Goal: Task Accomplishment & Management: Complete application form

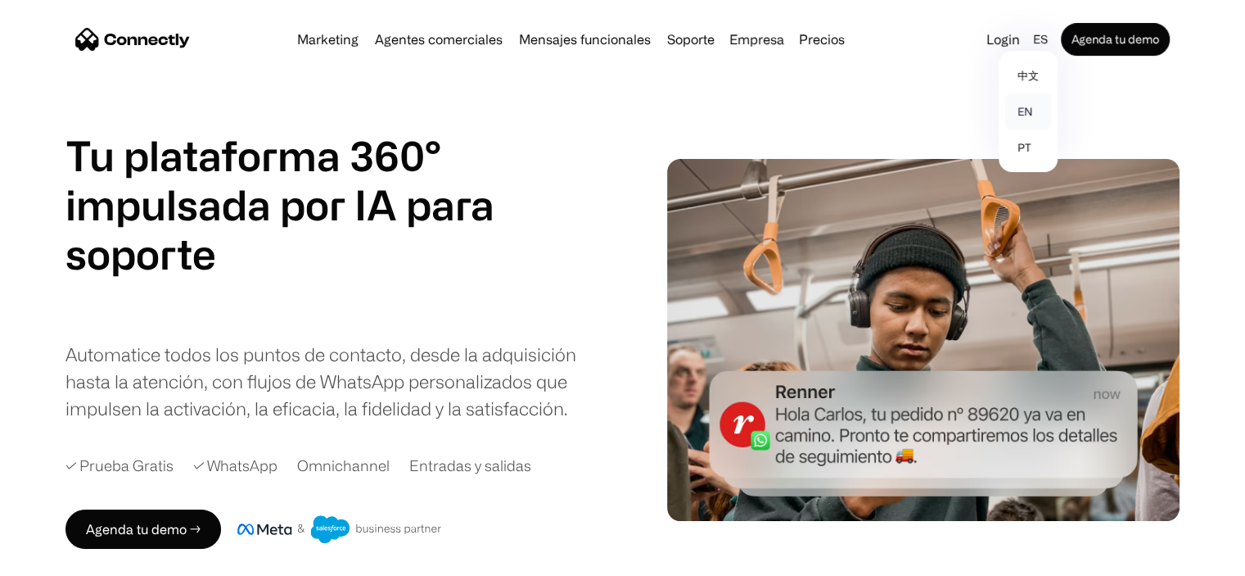
click at [1031, 110] on link "en" at bounding box center [1029, 111] width 46 height 36
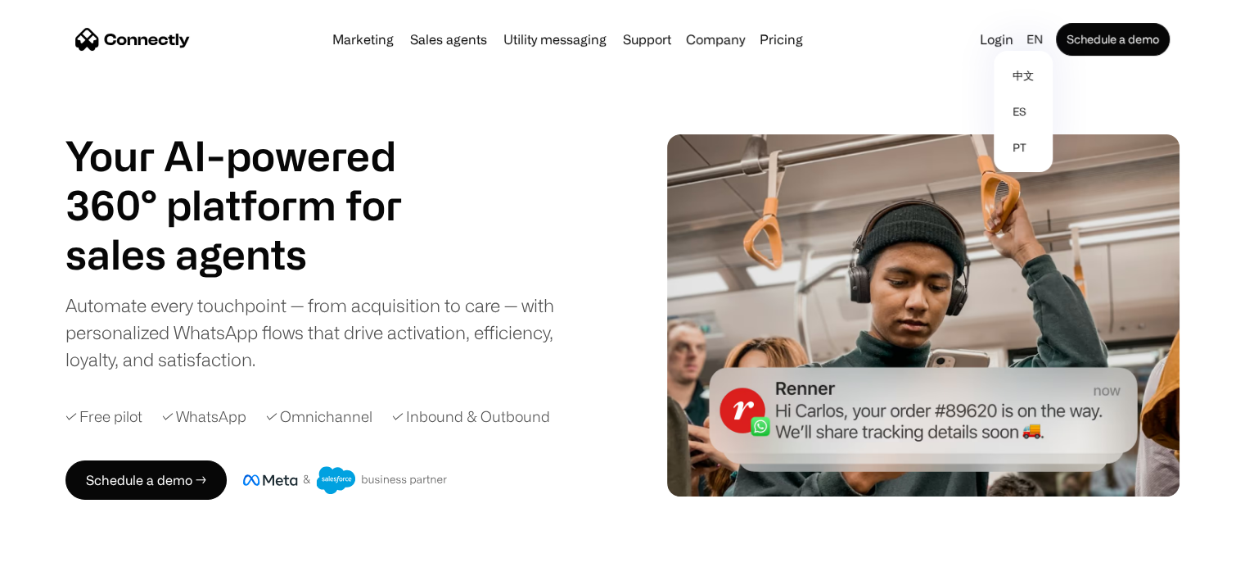
click at [169, 41] on img "home" at bounding box center [132, 39] width 115 height 23
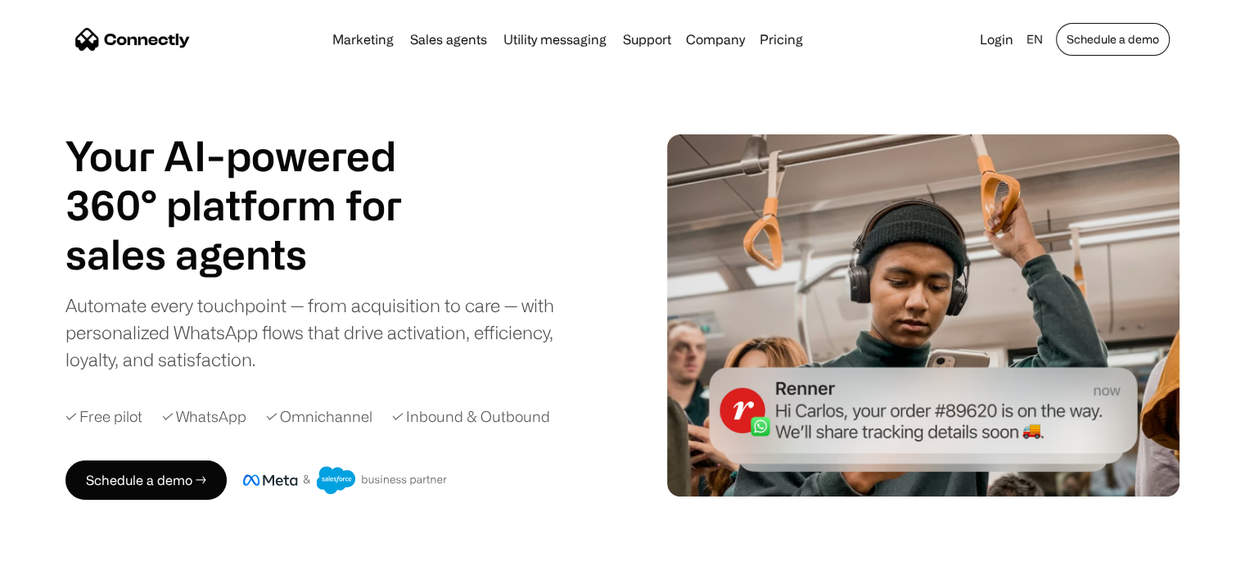
click at [1091, 51] on link "Schedule a demo" at bounding box center [1113, 39] width 114 height 33
